Goal: Transaction & Acquisition: Book appointment/travel/reservation

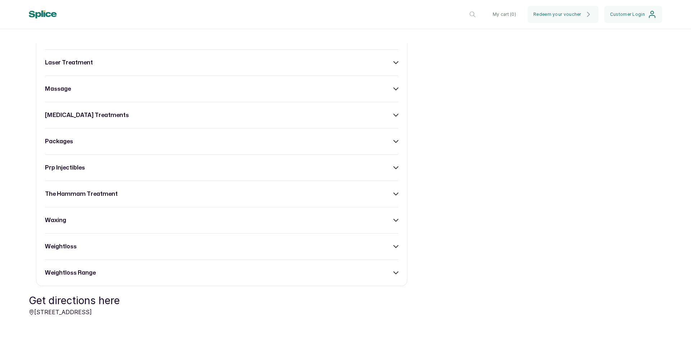
scroll to position [612, 0]
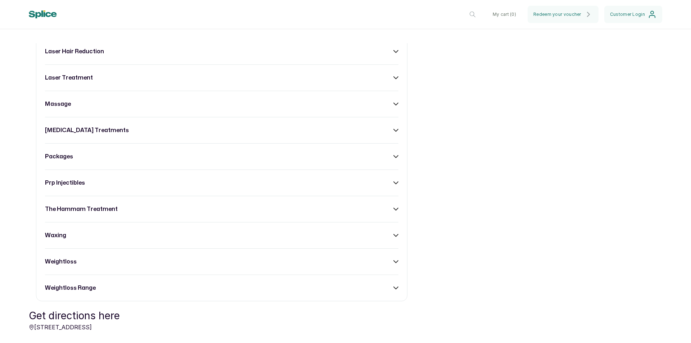
click at [107, 103] on div "acne treatment anti- ageing range body sculpting body treatment [MEDICAL_DATA] …" at bounding box center [221, 12] width 371 height 578
click at [105, 108] on div "massage" at bounding box center [221, 104] width 353 height 9
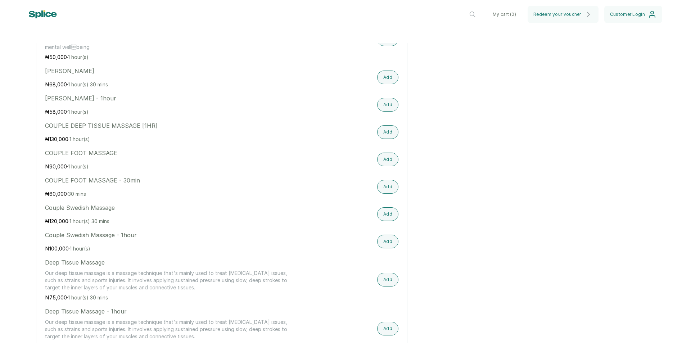
scroll to position [755, 0]
drag, startPoint x: 45, startPoint y: 132, endPoint x: 135, endPoint y: 132, distance: 90.7
copy p "COUPLE DEEP TISSUE MASSAGE"
click at [59, 131] on p "COUPLE DEEP TISSUE MASSAGE [1HR]" at bounding box center [168, 127] width 247 height 9
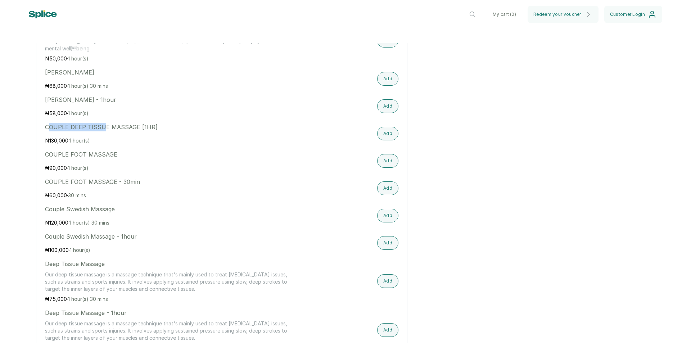
drag, startPoint x: 49, startPoint y: 128, endPoint x: 101, endPoint y: 141, distance: 54.5
click at [102, 138] on div "COUPLE DEEP TISSUE MASSAGE [1HR] ₦ 130,000 · 1 hour(s)" at bounding box center [168, 134] width 247 height 22
drag, startPoint x: 45, startPoint y: 186, endPoint x: 97, endPoint y: 189, distance: 52.6
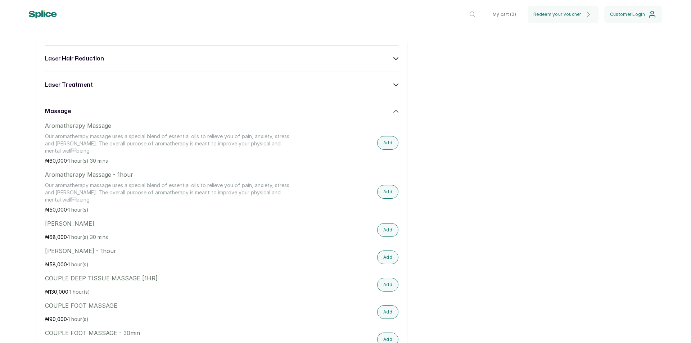
scroll to position [612, 0]
